Goal: Information Seeking & Learning: Find specific page/section

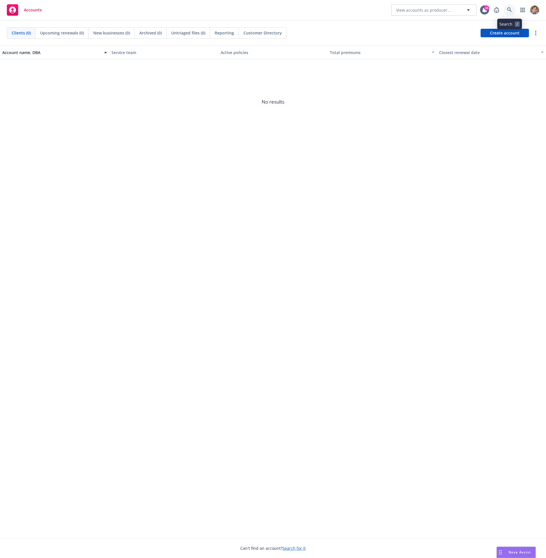
click at [515, 11] on link at bounding box center [509, 9] width 11 height 11
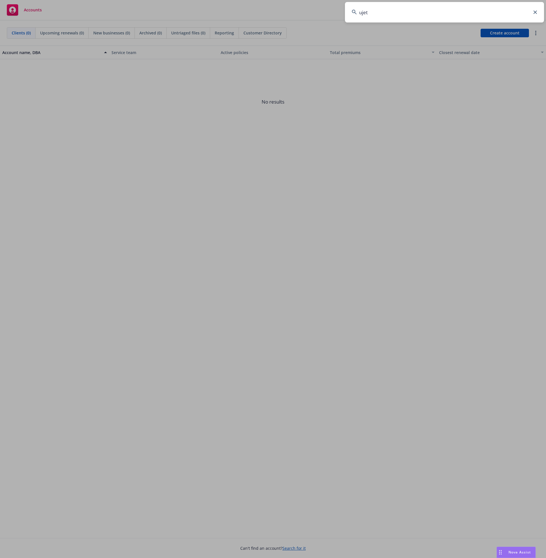
type input "ujet"
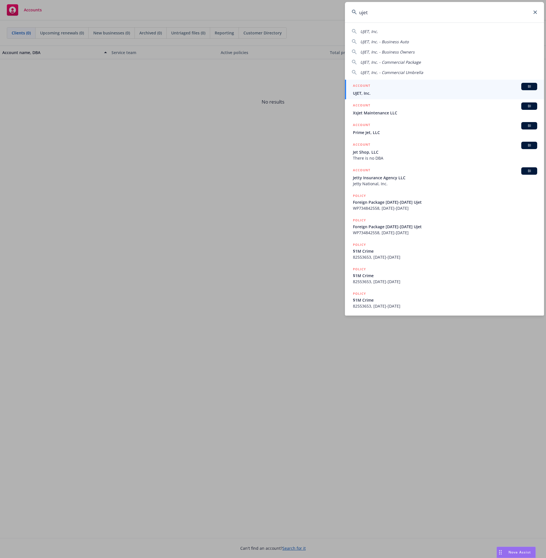
click at [396, 92] on span "UJET, Inc." at bounding box center [445, 93] width 184 height 6
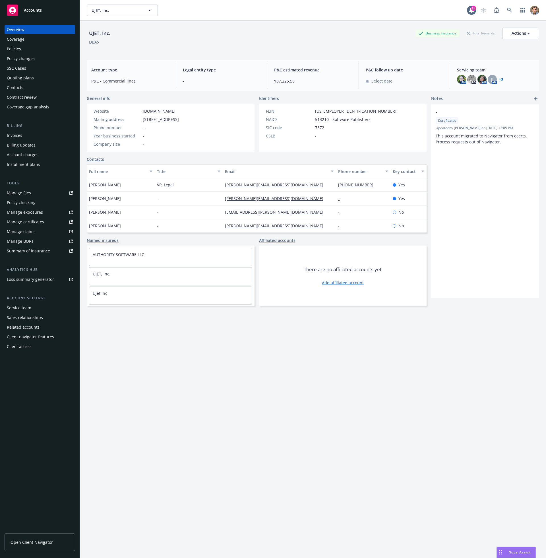
click at [34, 48] on div "Policies" at bounding box center [40, 48] width 66 height 9
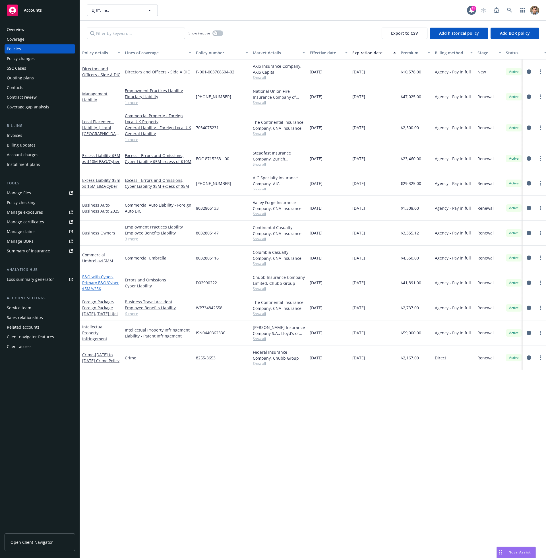
click at [98, 285] on span "- Primary E&O/Cyber $5M/$25K" at bounding box center [100, 282] width 37 height 17
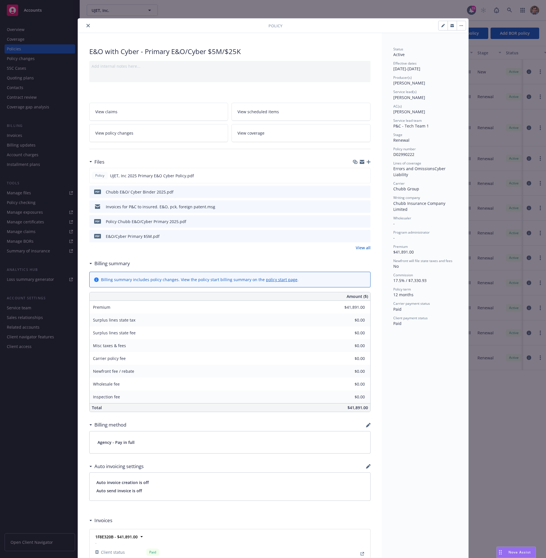
click at [33, 54] on div "Policy E&O with Cyber - Primary E&O/Cyber $5M/$25K Add internal notes here... V…" at bounding box center [273, 279] width 546 height 558
click at [86, 27] on icon "close" at bounding box center [87, 25] width 3 height 3
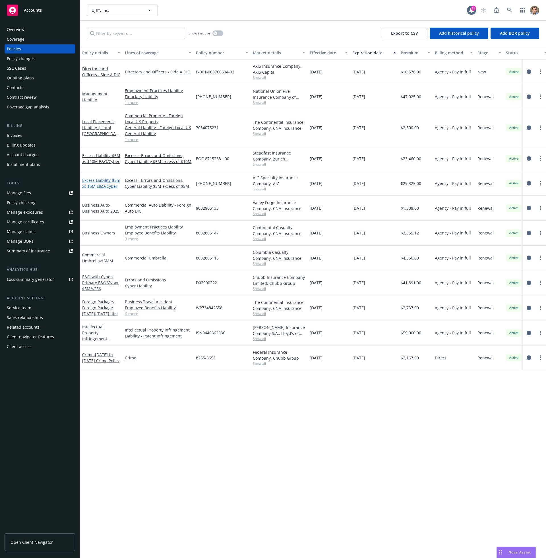
click at [94, 180] on link "Excess Liability - $5m xs $5M E&O/Cyber" at bounding box center [101, 183] width 38 height 11
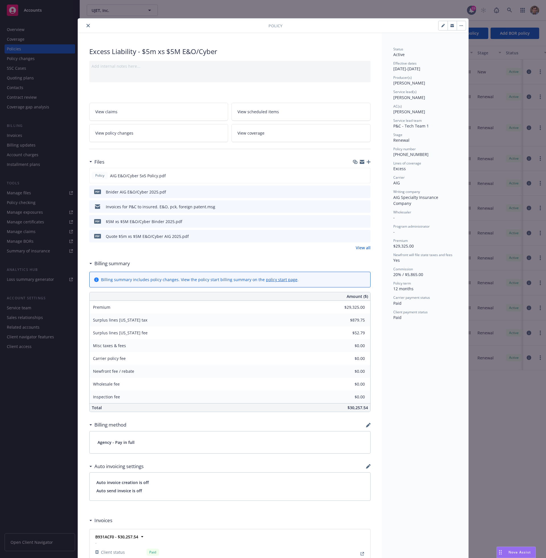
click at [86, 25] on icon "close" at bounding box center [87, 25] width 3 height 3
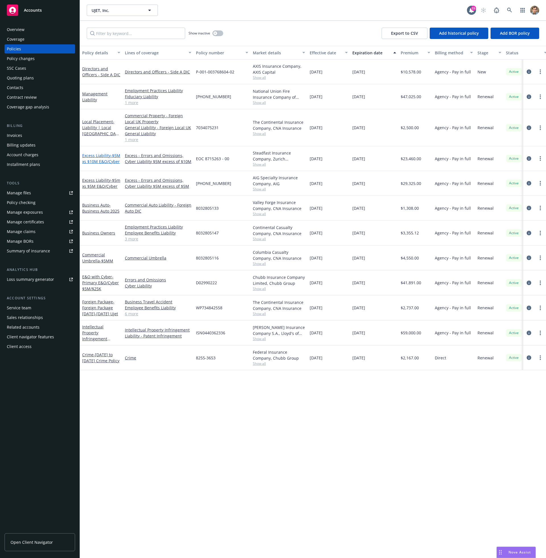
click at [96, 158] on span "- $5M xs $10M E&O/Cyber" at bounding box center [101, 158] width 38 height 11
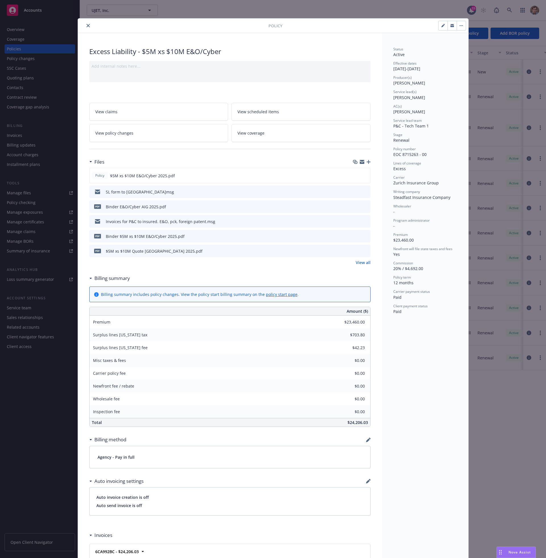
click at [87, 25] on icon "close" at bounding box center [87, 25] width 3 height 3
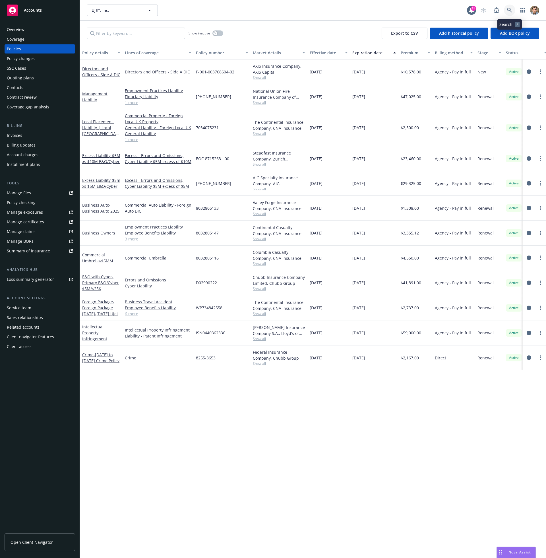
click at [508, 13] on link at bounding box center [509, 10] width 11 height 11
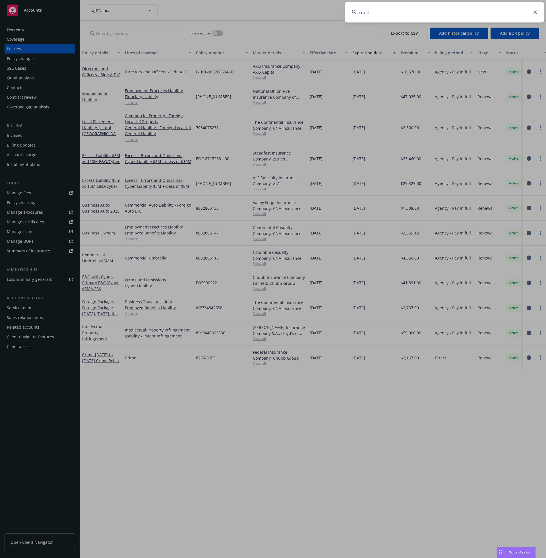
type input "medrio"
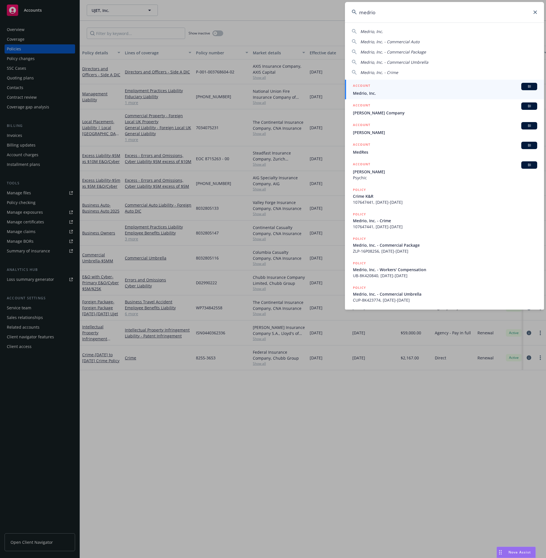
click at [427, 90] on div "ACCOUNT BI" at bounding box center [445, 86] width 184 height 7
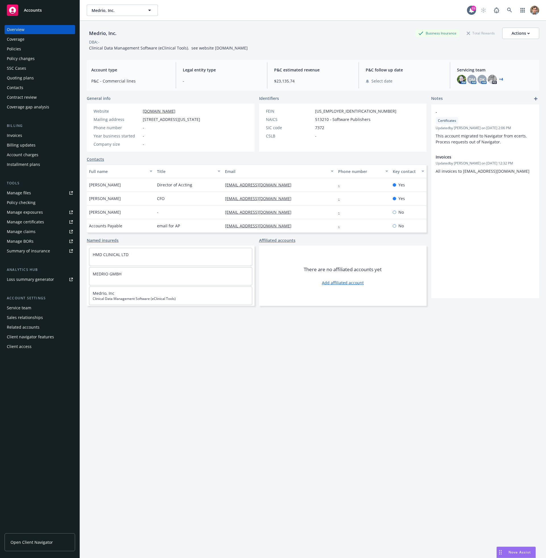
click at [37, 53] on div "Policies" at bounding box center [40, 48] width 66 height 9
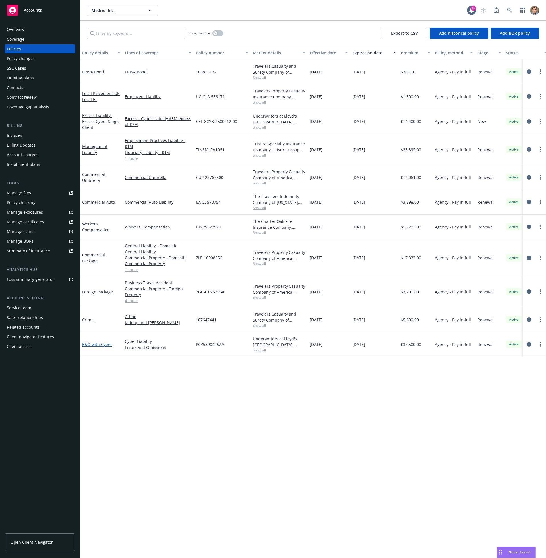
click at [88, 345] on link "E&O with Cyber" at bounding box center [97, 344] width 30 height 5
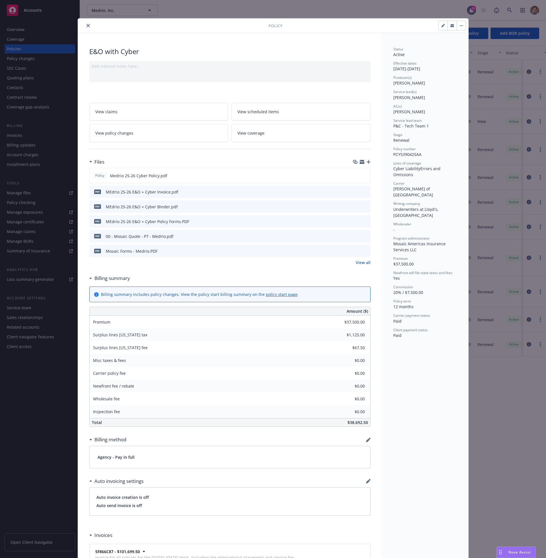
click at [86, 26] on icon "close" at bounding box center [87, 25] width 3 height 3
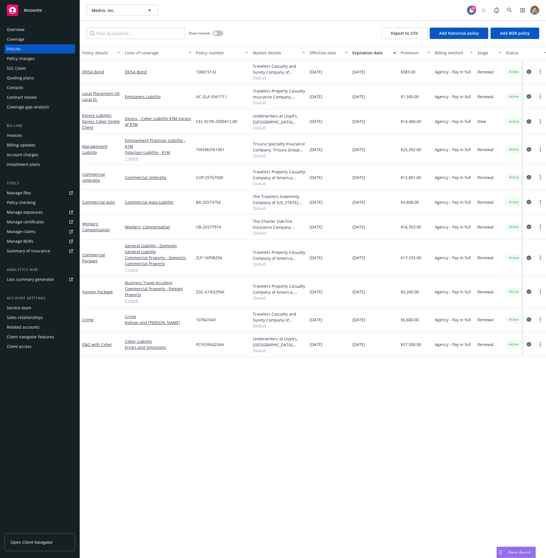
click at [258, 352] on span "Show all" at bounding box center [279, 350] width 52 height 5
click at [513, 11] on link at bounding box center [509, 10] width 11 height 11
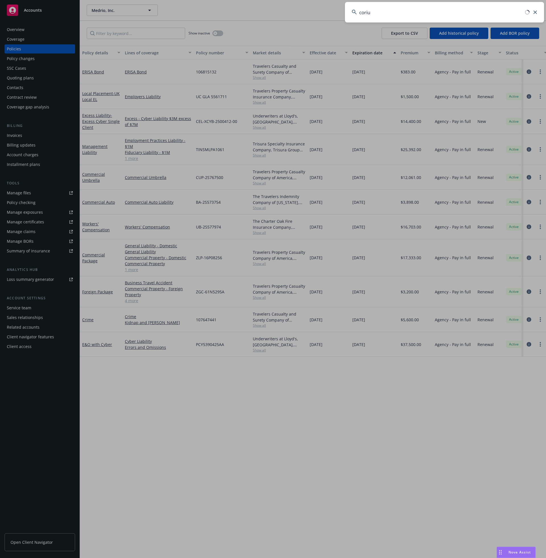
type input "corium"
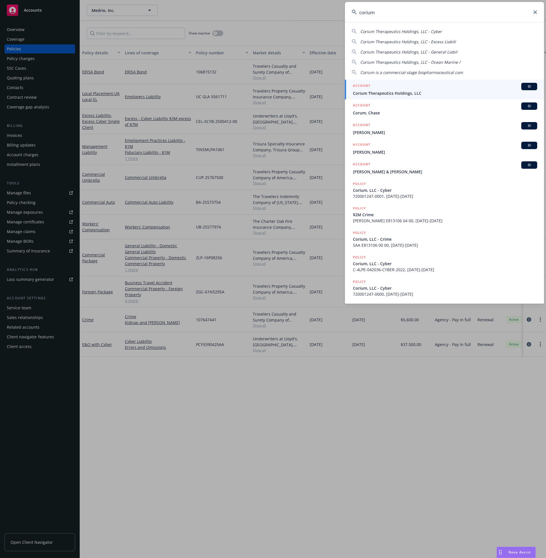
click at [410, 92] on span "Corium Therapeutics Holdings, LLC" at bounding box center [445, 93] width 184 height 6
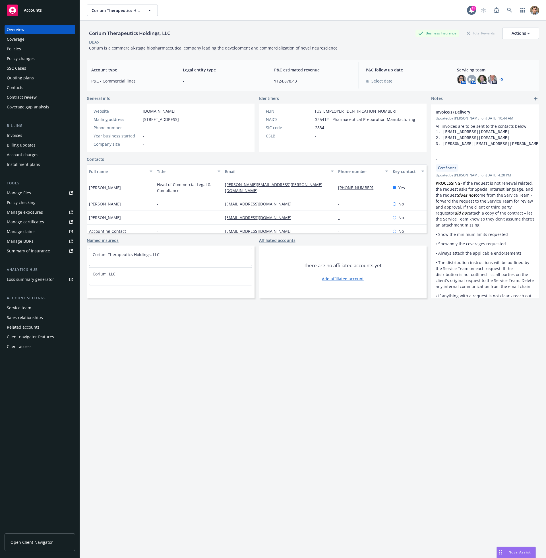
click at [13, 51] on div "Policies" at bounding box center [14, 48] width 14 height 9
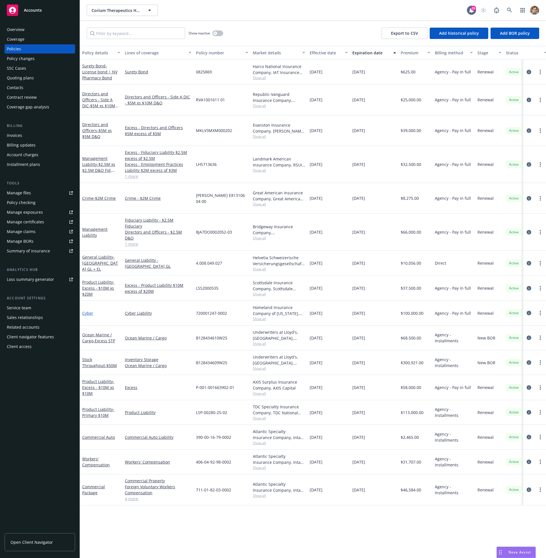
click at [89, 310] on link "Cyber" at bounding box center [87, 312] width 11 height 5
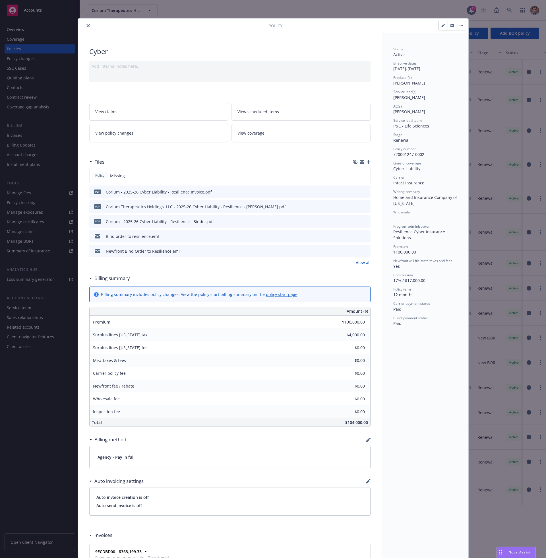
click at [229, 206] on div "Corium Therapeutics Holdings, LLC - 2025-26 Cyber Liability - Resilience - [PER…" at bounding box center [196, 207] width 180 height 6
click at [363, 206] on icon "preview file" at bounding box center [365, 206] width 5 height 4
